Goal: Communication & Community: Answer question/provide support

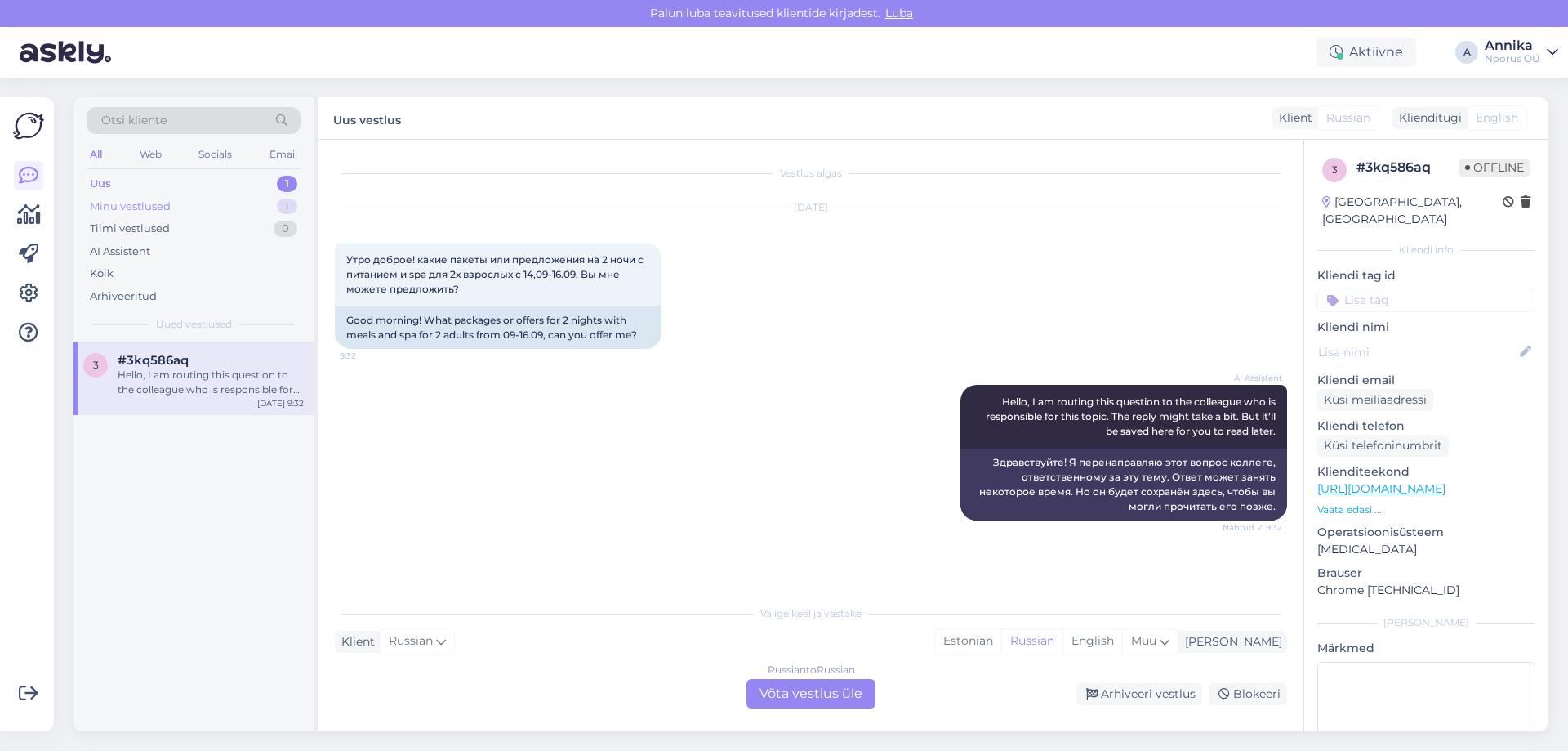
click at [210, 200] on div "Minu vestlused 1" at bounding box center [193, 207] width 214 height 23
click at [210, 199] on div "Minu vestlused 1" at bounding box center [193, 207] width 214 height 23
click at [206, 362] on span "𝐆𝐞𝐫𝐥𝐢 𝐀. 𝐂𝐡𝐚𝐧𝐭𝐞𝐥𝐥𝐞" at bounding box center [166, 360] width 97 height 15
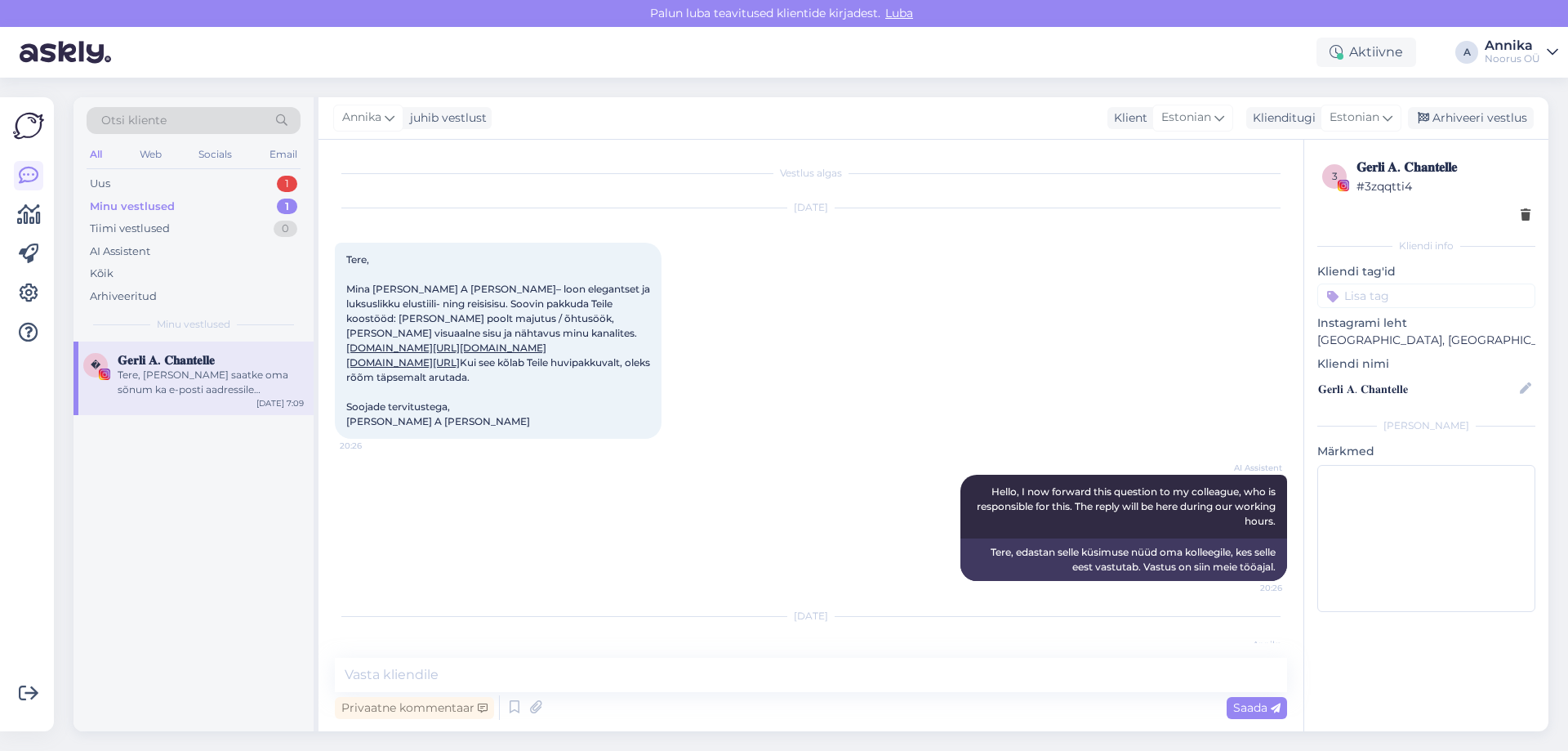
drag, startPoint x: 1474, startPoint y: 113, endPoint x: 966, endPoint y: 285, distance: 536.3
click at [1469, 117] on div "Arhiveeri vestlus" at bounding box center [1471, 118] width 125 height 22
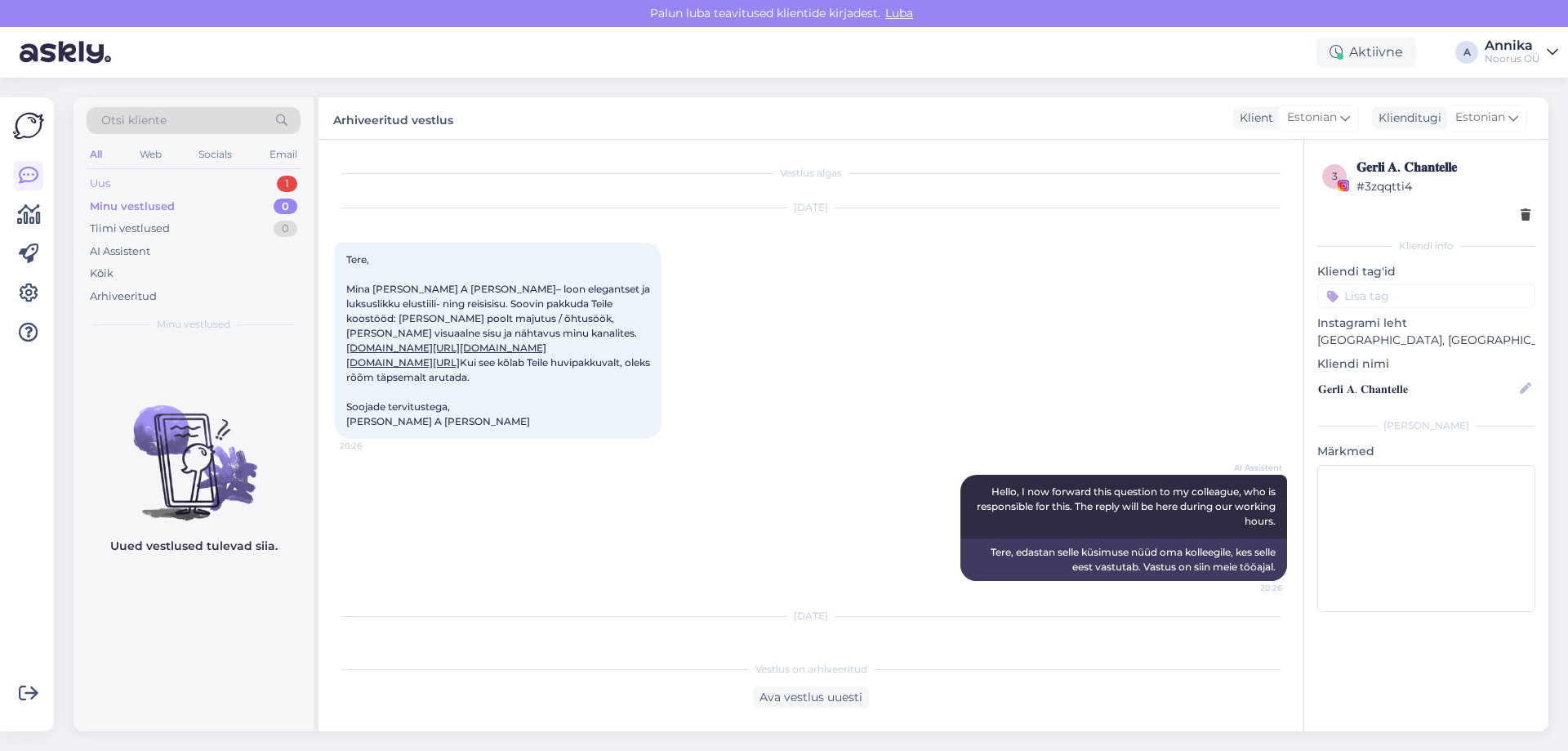
click at [271, 172] on div "Uus 1" at bounding box center [193, 184] width 214 height 23
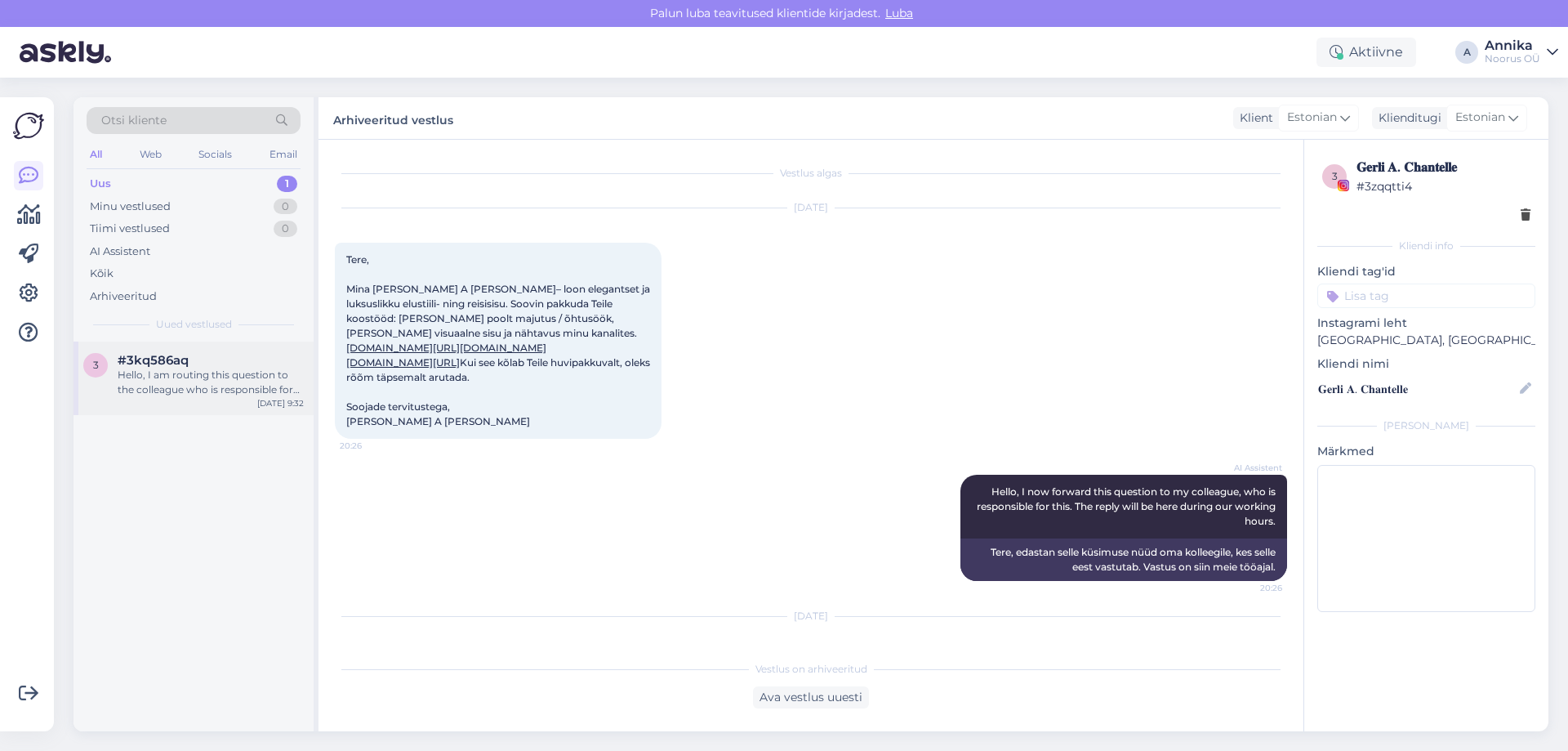
click at [229, 388] on div "Hello, I am routing this question to the colleague who is responsible for this …" at bounding box center [210, 382] width 186 height 29
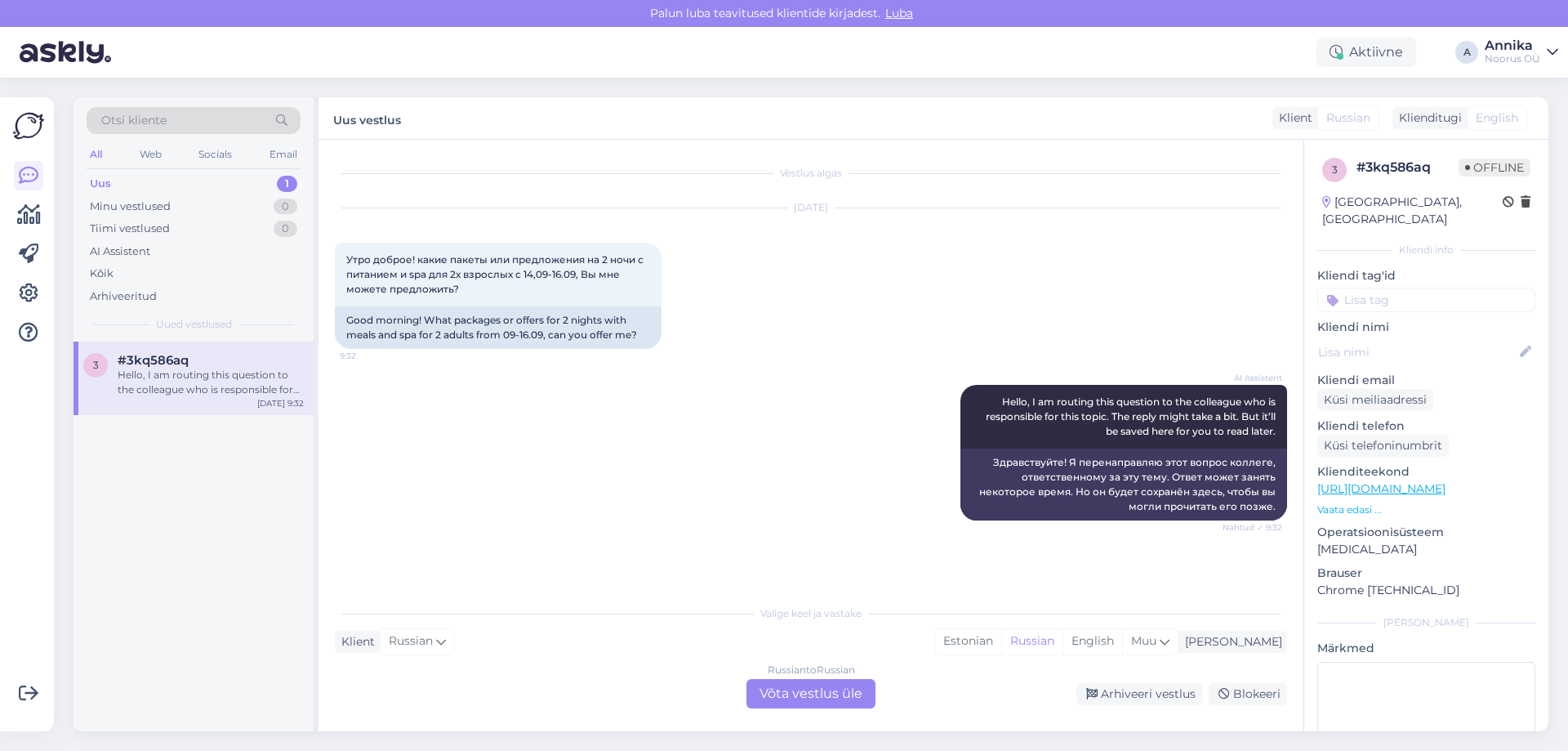
click at [777, 697] on div "Russian to Russian Võta vestlus üle" at bounding box center [811, 693] width 129 height 29
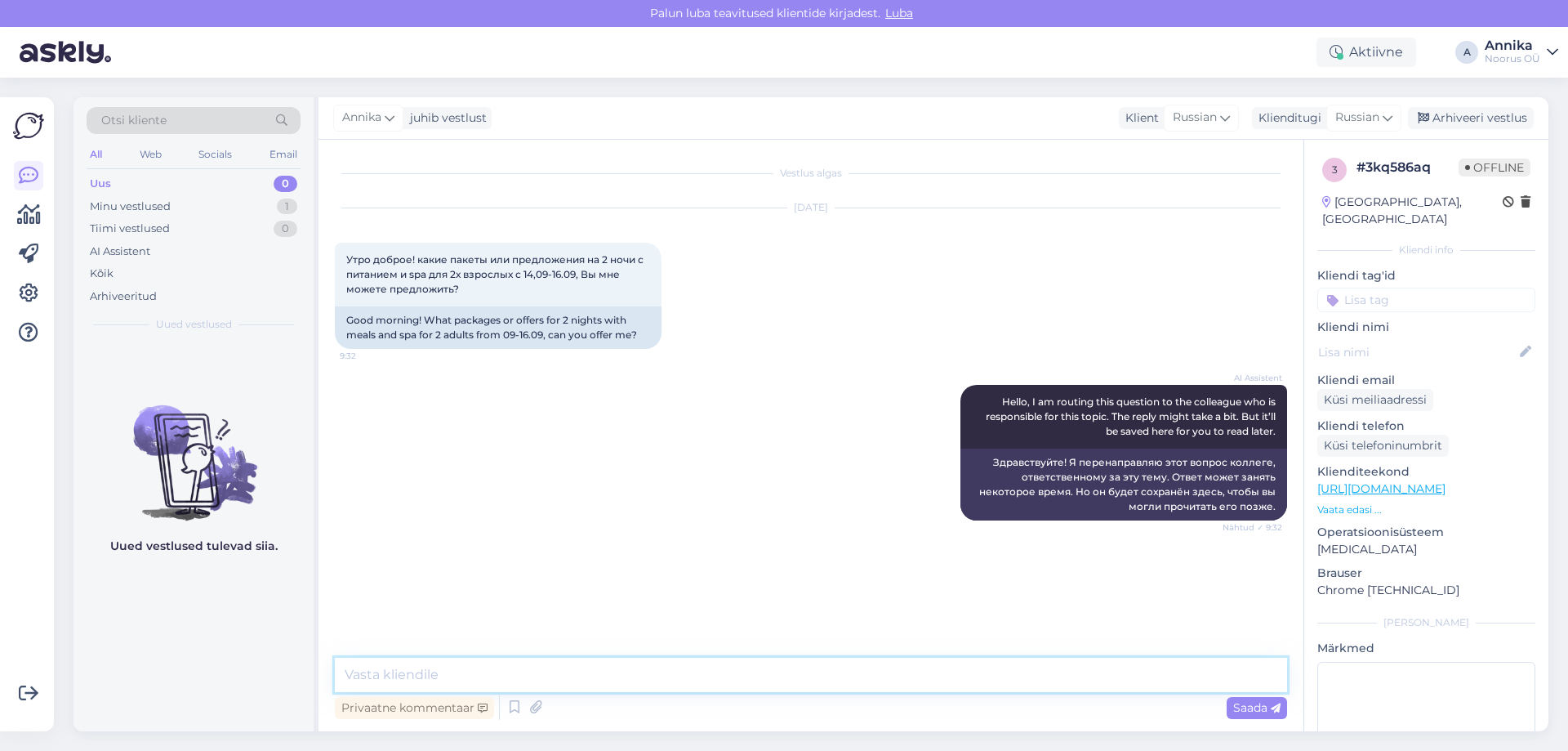
click at [566, 671] on textarea at bounding box center [811, 674] width 952 height 34
type textarea "дОБРЫЙ"
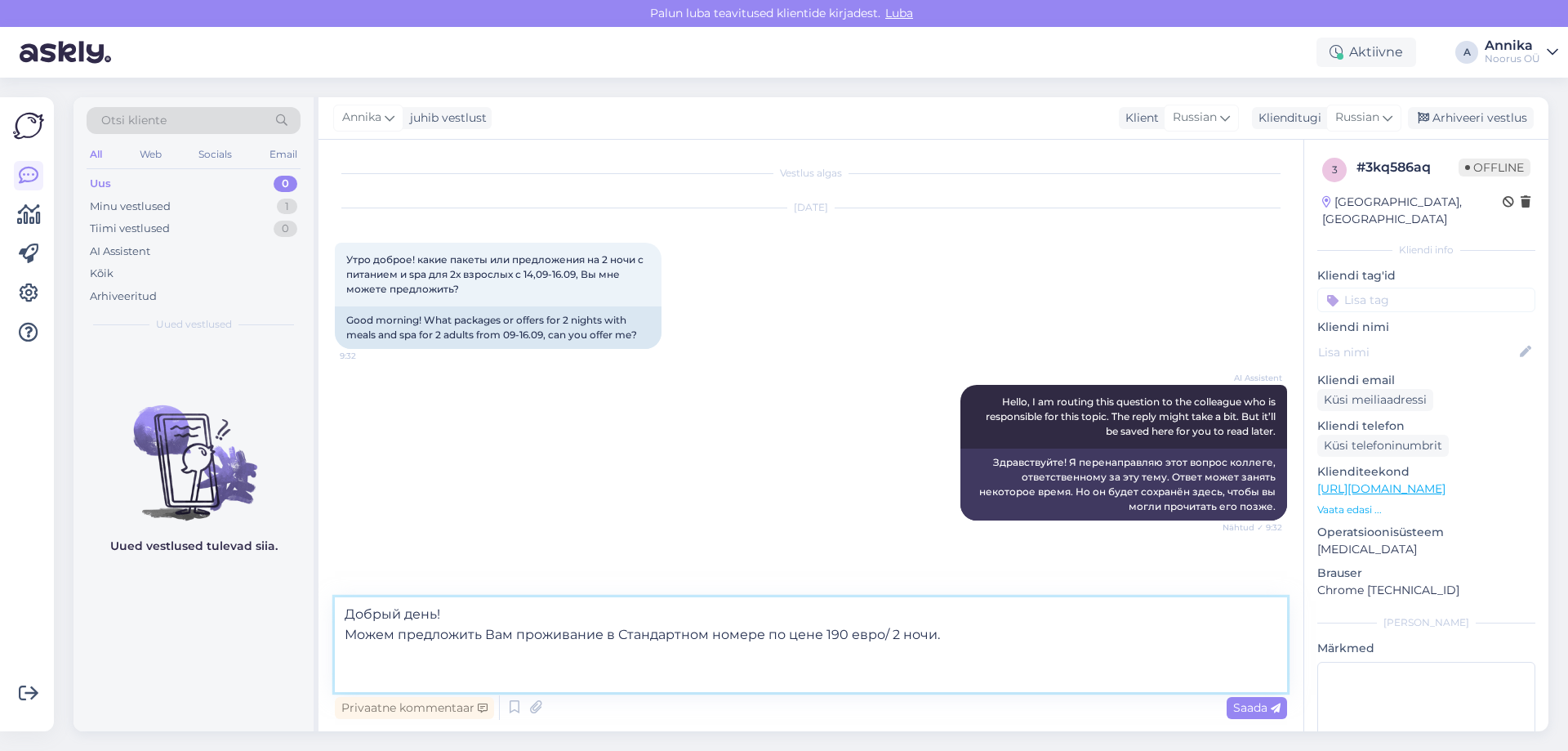
paste textarea "В стоимость входит: • Проживание • Завтрак-buffet • Неограниченное посещение ба…"
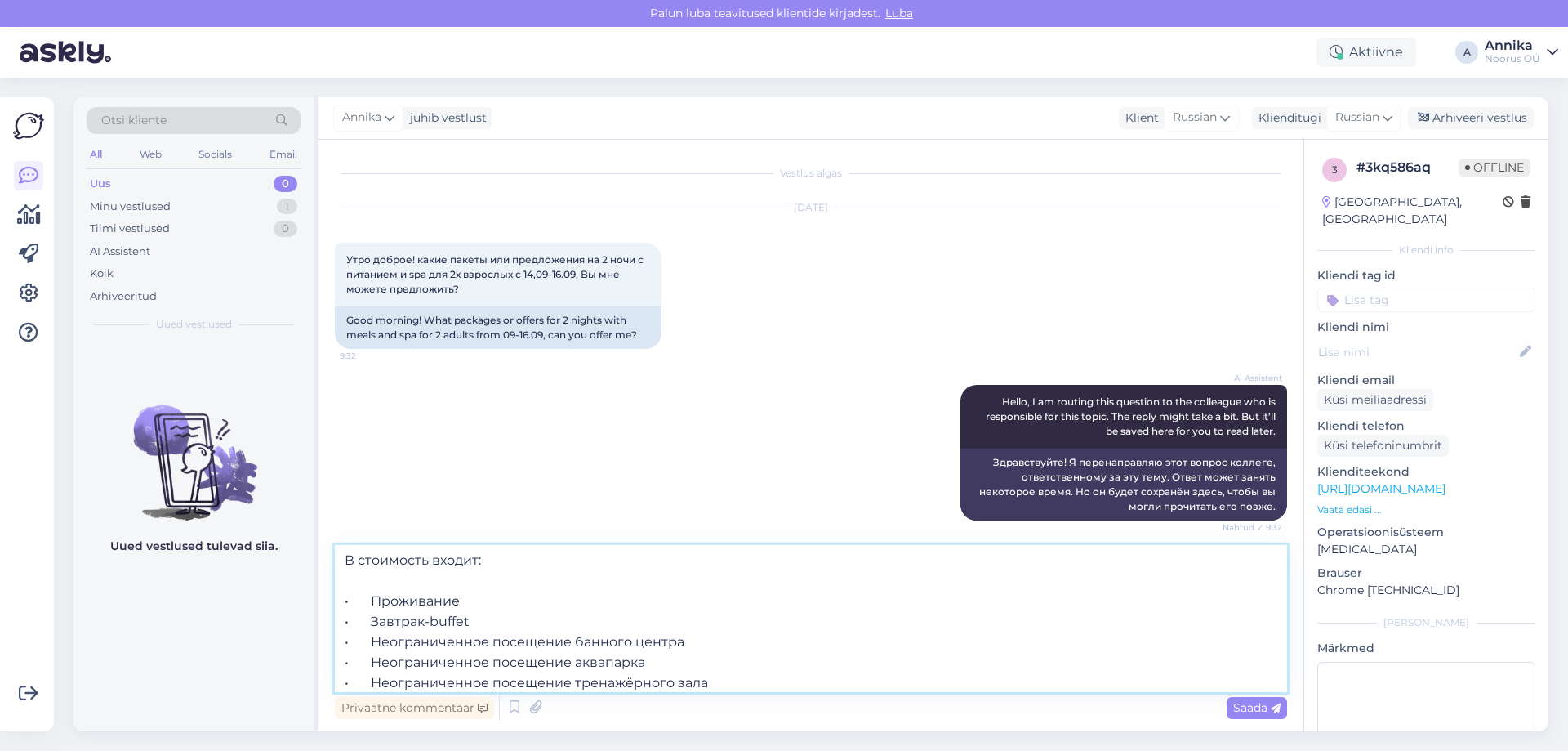
scroll to position [111, 0]
type textarea "Добрый день! Можем предложить Вам проживание в Стандартном номере по цене 190 е…"
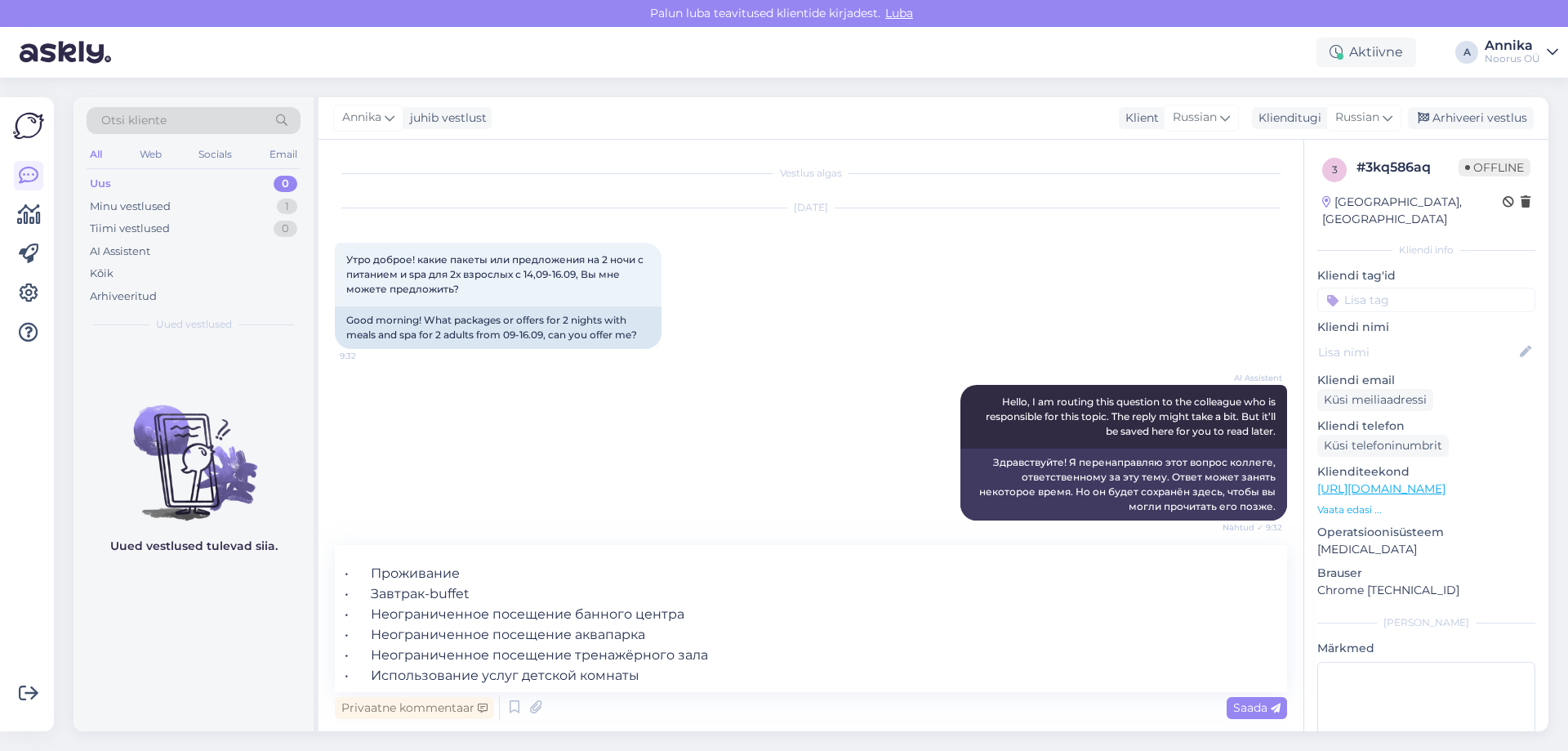
click at [1280, 715] on div "Saada" at bounding box center [1256, 708] width 60 height 22
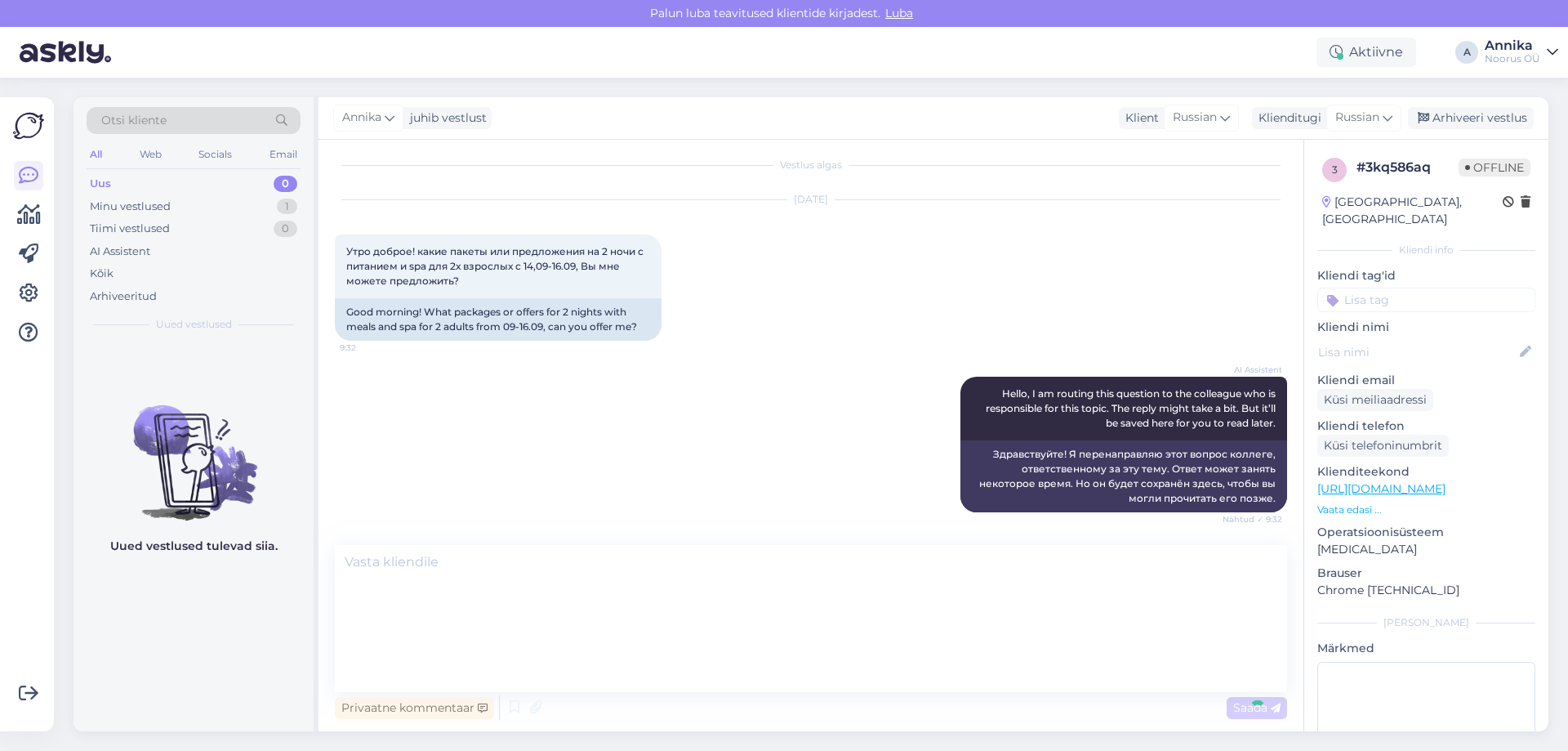
scroll to position [0, 0]
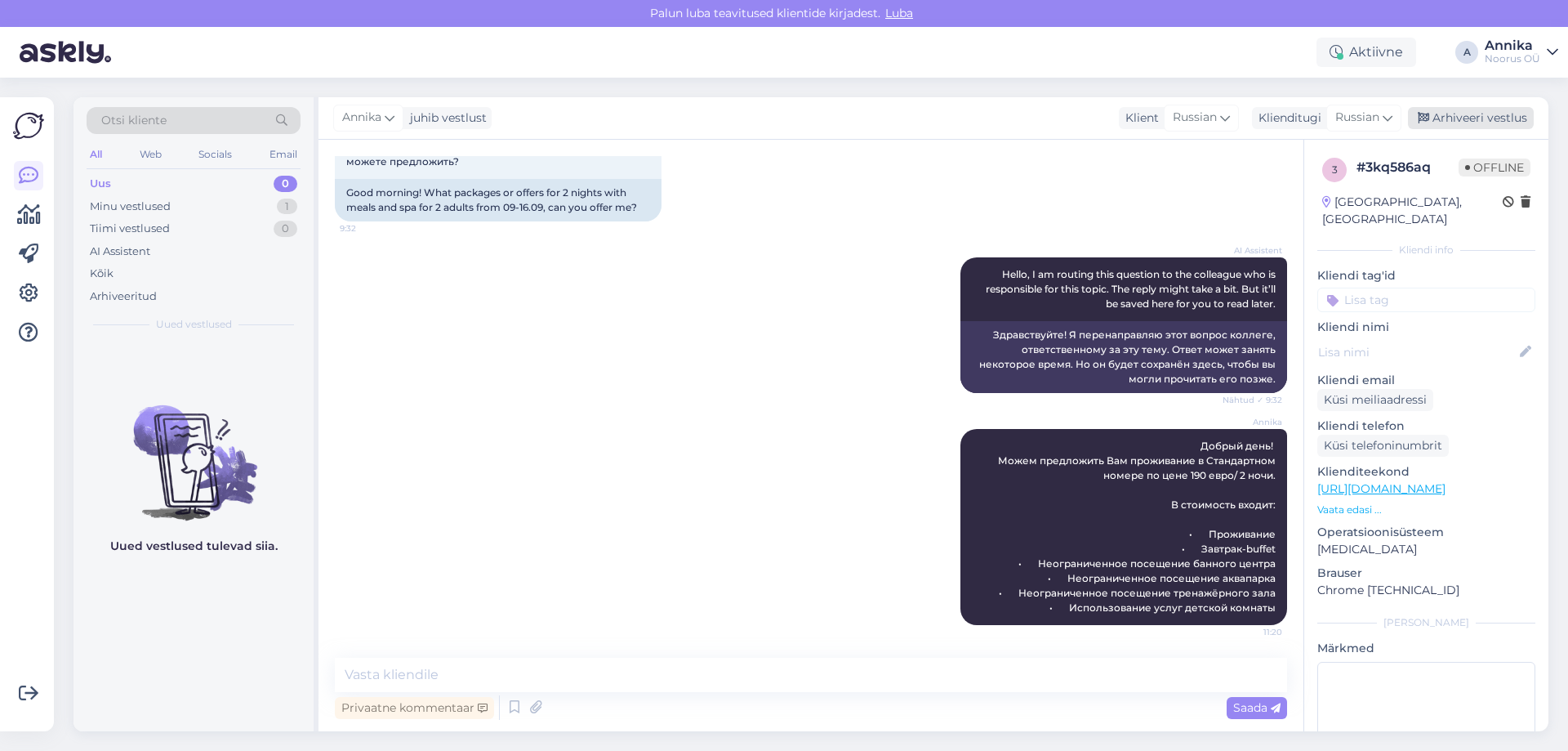
click at [1454, 118] on div "Arhiveeri vestlus" at bounding box center [1471, 118] width 125 height 22
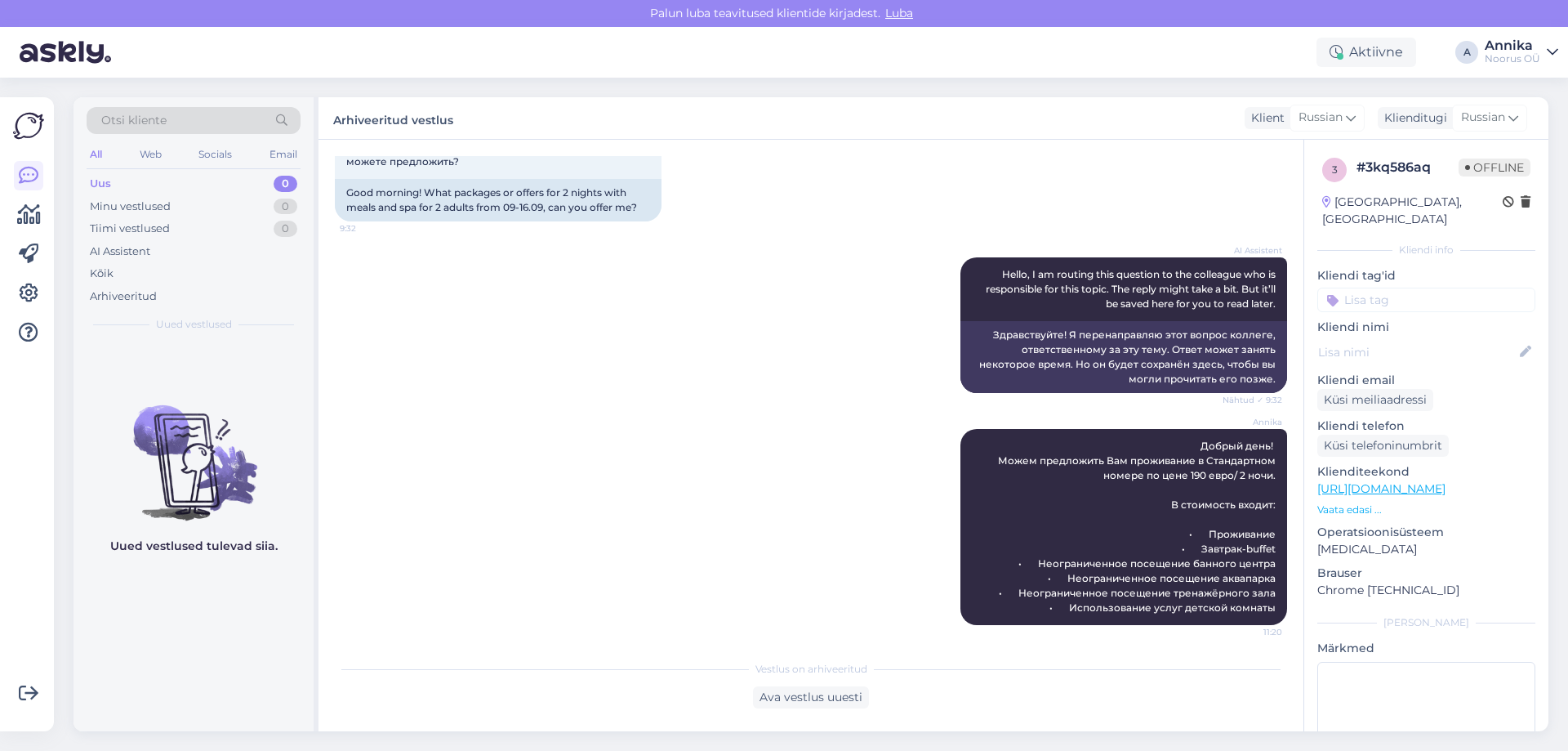
scroll to position [133, 0]
